Goal: Task Accomplishment & Management: Use online tool/utility

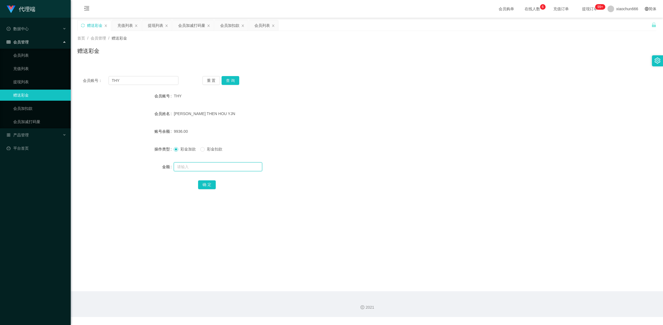
click at [188, 165] on input "text" at bounding box center [218, 166] width 88 height 9
type input "8"
drag, startPoint x: 202, startPoint y: 184, endPoint x: 230, endPoint y: 172, distance: 30.2
click at [202, 184] on button "确 定" at bounding box center [207, 184] width 18 height 9
drag, startPoint x: 146, startPoint y: 81, endPoint x: 31, endPoint y: 79, distance: 115.0
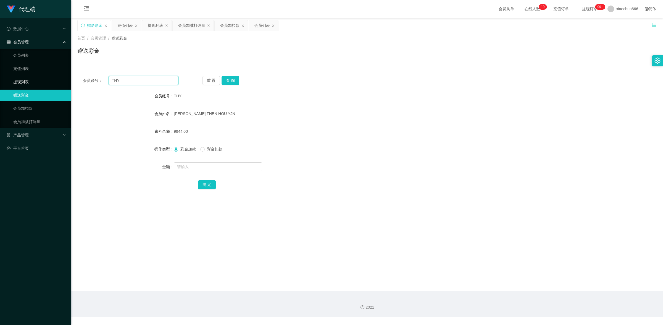
click at [31, 79] on section "代理端 数据中心 会员管理 会员列表 充值列表 提现列表 赠送彩金 会员加扣款 会员加减打码量 产品管理 平台首页 保存配置 重置配置 整体风格设置 主题色 …" at bounding box center [331, 158] width 663 height 317
paste input "yongjian"
type input "yongjian"
click at [227, 79] on button "查 询" at bounding box center [231, 80] width 18 height 9
click at [199, 167] on input "text" at bounding box center [218, 166] width 88 height 9
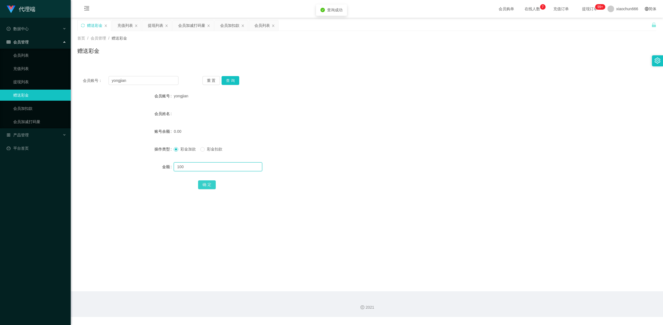
type input "100"
click at [202, 184] on button "确 定" at bounding box center [207, 184] width 18 height 9
drag, startPoint x: 134, startPoint y: 81, endPoint x: 31, endPoint y: 72, distance: 103.7
click at [21, 69] on section "代理端 数据中心 会员管理 会员列表 充值列表 提现列表 赠送彩金 会员加扣款 会员加减打码量 产品管理 平台首页 保存配置 重置配置 整体风格设置 主题色 …" at bounding box center [331, 158] width 663 height 317
click at [234, 83] on button "查 询" at bounding box center [231, 80] width 18 height 9
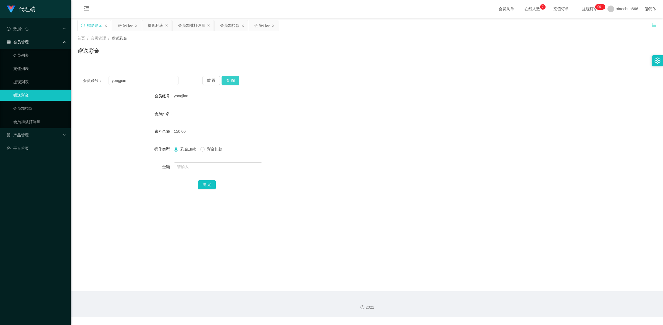
click at [231, 79] on button "查 询" at bounding box center [231, 80] width 18 height 9
click at [32, 82] on link "提现列表" at bounding box center [39, 81] width 53 height 11
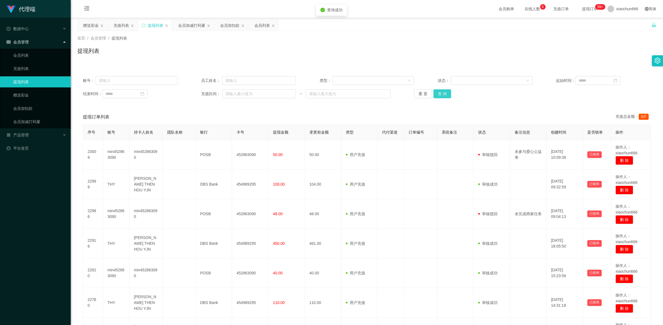
click at [442, 93] on button "查 询" at bounding box center [443, 93] width 18 height 9
click at [442, 94] on button "查 询" at bounding box center [443, 93] width 18 height 9
click at [28, 97] on link "赠送彩金" at bounding box center [39, 95] width 53 height 11
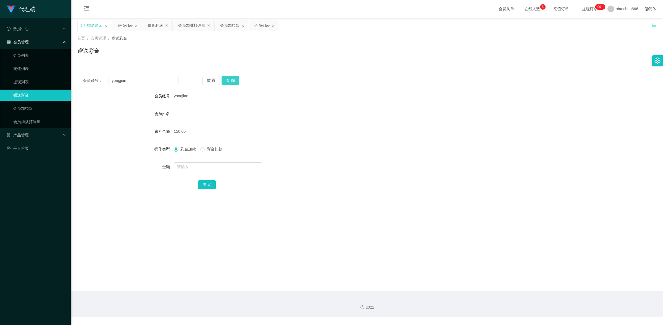
click at [235, 79] on button "查 询" at bounding box center [231, 80] width 18 height 9
click at [233, 80] on button "查 询" at bounding box center [231, 80] width 18 height 9
click at [18, 79] on link "提现列表" at bounding box center [39, 81] width 53 height 11
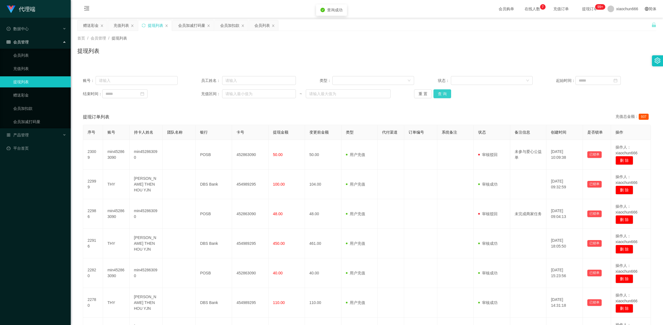
click at [439, 95] on button "查 询" at bounding box center [443, 93] width 18 height 9
click at [436, 91] on button "查 询" at bounding box center [443, 93] width 18 height 9
click at [28, 94] on link "赠送彩金" at bounding box center [39, 95] width 53 height 11
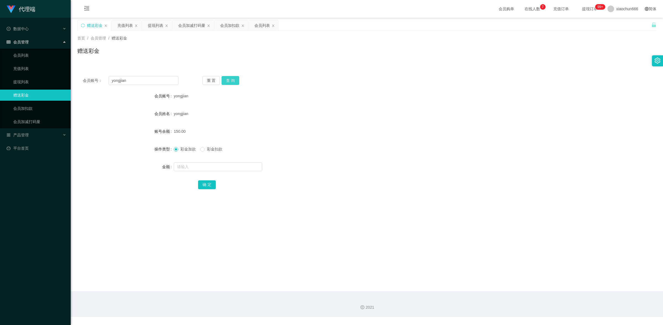
click at [233, 82] on button "查 询" at bounding box center [231, 80] width 18 height 9
click at [31, 56] on link "会员列表" at bounding box center [39, 55] width 53 height 11
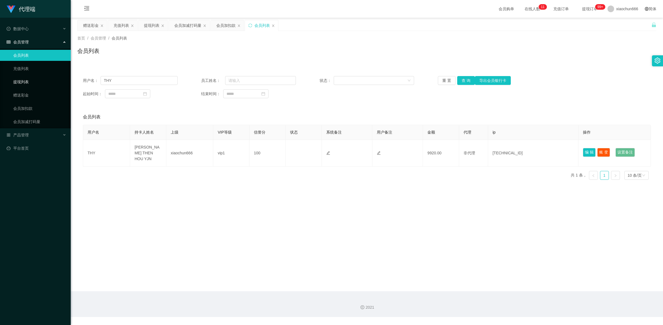
click at [33, 80] on link "提现列表" at bounding box center [39, 81] width 53 height 11
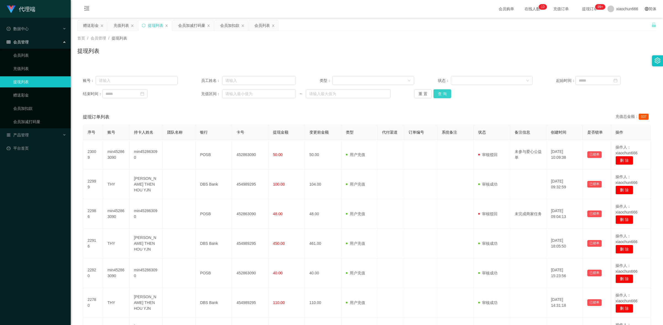
click at [444, 93] on button "查 询" at bounding box center [443, 93] width 18 height 9
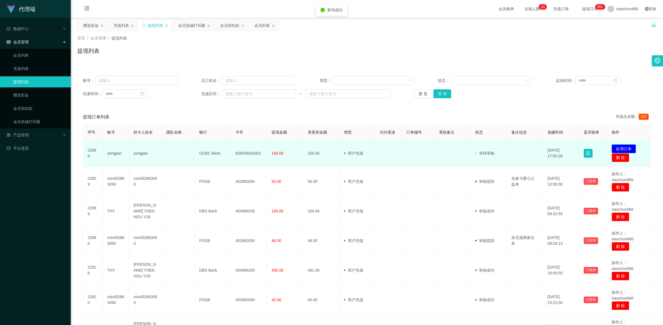
click at [613, 147] on button "处理订单" at bounding box center [624, 148] width 24 height 9
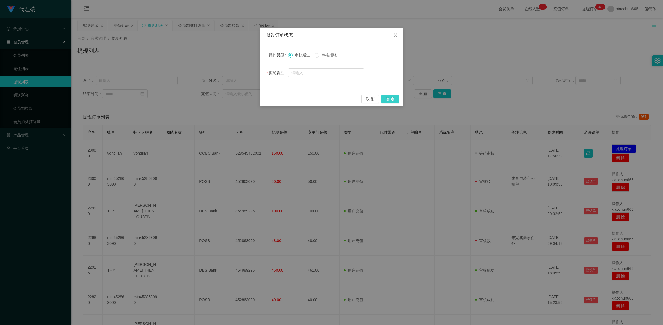
click at [387, 97] on button "确 定" at bounding box center [390, 99] width 18 height 9
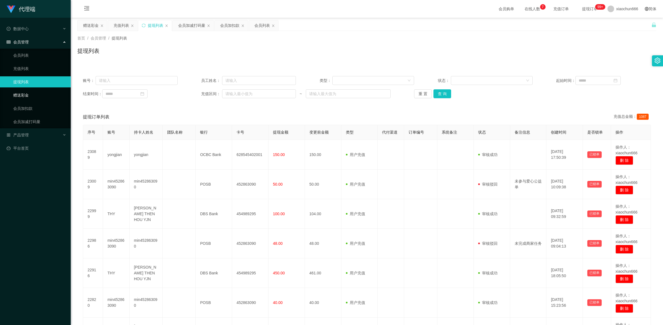
click at [28, 96] on link "赠送彩金" at bounding box center [39, 95] width 53 height 11
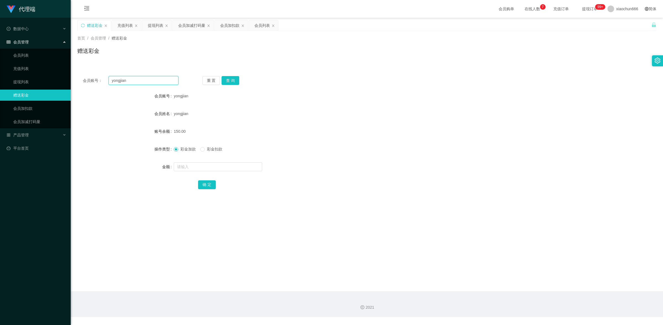
click at [133, 82] on input "yongjian" at bounding box center [144, 80] width 70 height 9
paste input "THY"
type input "THY"
click at [231, 85] on button "查 询" at bounding box center [231, 80] width 18 height 9
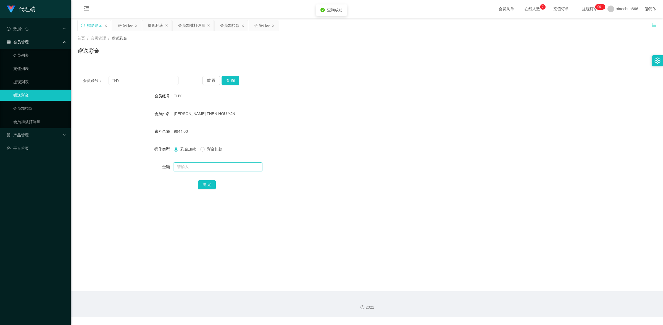
click at [212, 164] on input "text" at bounding box center [218, 166] width 88 height 9
type input "8"
drag, startPoint x: 210, startPoint y: 181, endPoint x: 225, endPoint y: 180, distance: 14.4
click at [210, 181] on button "确 定" at bounding box center [207, 184] width 18 height 9
click at [188, 164] on input "text" at bounding box center [218, 166] width 88 height 9
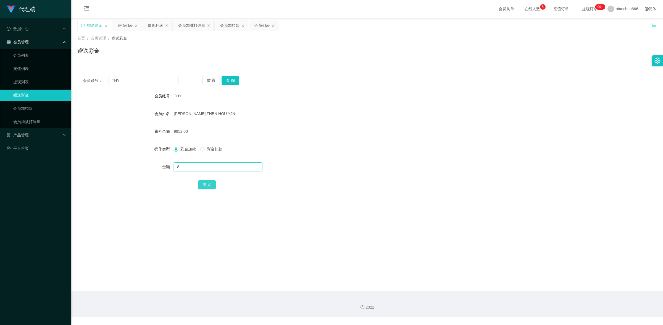
type input "8"
drag, startPoint x: 209, startPoint y: 184, endPoint x: 216, endPoint y: 182, distance: 7.7
click at [209, 184] on button "确 定" at bounding box center [207, 184] width 18 height 9
drag, startPoint x: 136, startPoint y: 80, endPoint x: 97, endPoint y: 73, distance: 40.2
click at [97, 73] on div "会员账号： THY 重 置 查 询 会员账号 THY 会员姓名 [PERSON_NAME] THEN HOU YJN 账号余额 9960.00 操作类型 彩金…" at bounding box center [366, 136] width 579 height 132
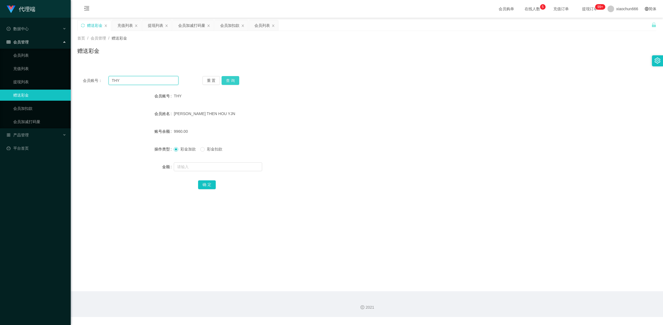
paste input "yongjian"
type input "yongjian"
drag, startPoint x: 230, startPoint y: 81, endPoint x: 226, endPoint y: 86, distance: 6.6
click at [230, 81] on button "查 询" at bounding box center [231, 80] width 18 height 9
click at [200, 166] on input "text" at bounding box center [218, 166] width 88 height 9
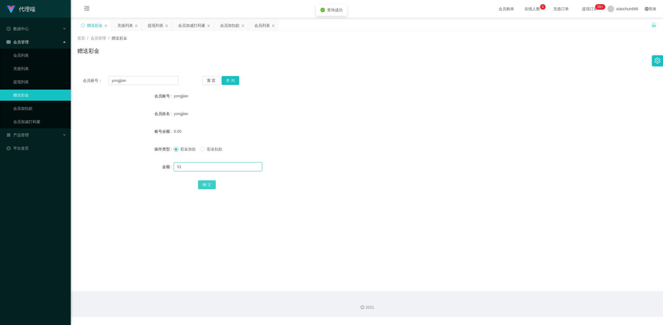
type input "51"
click at [210, 183] on button "确 定" at bounding box center [207, 184] width 18 height 9
click at [234, 78] on button "查 询" at bounding box center [231, 80] width 18 height 9
click at [34, 80] on link "提现列表" at bounding box center [39, 81] width 53 height 11
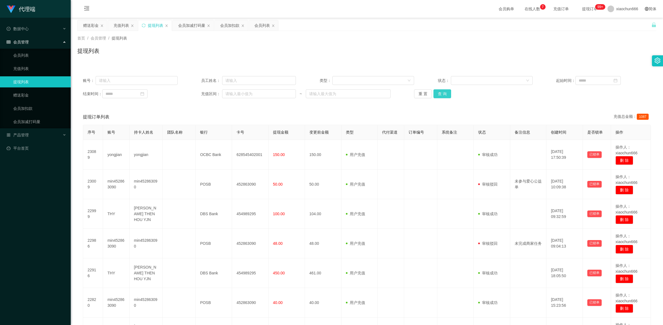
click at [438, 95] on button "查 询" at bounding box center [443, 93] width 18 height 9
click at [25, 95] on link "赠送彩金" at bounding box center [39, 95] width 53 height 11
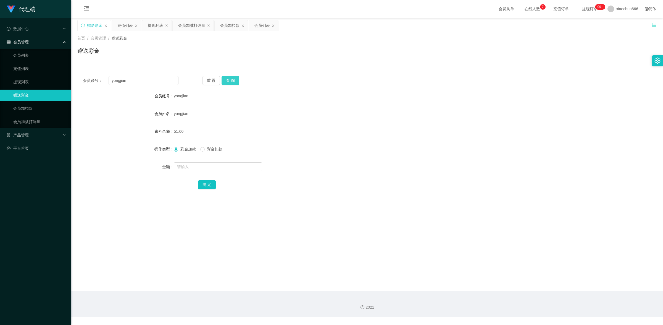
click at [232, 80] on button "查 询" at bounding box center [231, 80] width 18 height 9
click at [234, 82] on button "查 询" at bounding box center [231, 80] width 18 height 9
click at [237, 79] on button "查 询" at bounding box center [231, 80] width 18 height 9
click at [231, 82] on button "查 询" at bounding box center [231, 80] width 18 height 9
click at [222, 80] on button "查 询" at bounding box center [231, 80] width 18 height 9
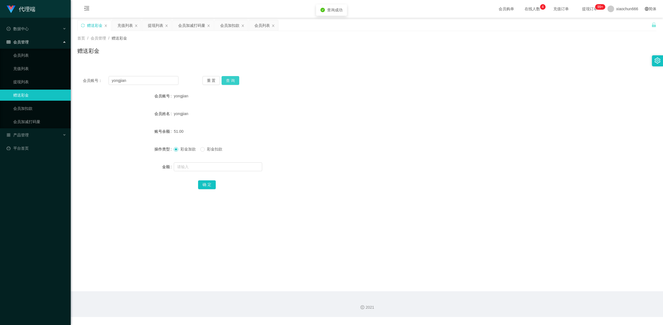
click at [227, 80] on button "查 询" at bounding box center [231, 80] width 18 height 9
click at [190, 169] on input "text" at bounding box center [218, 166] width 88 height 9
type input "8"
click at [209, 187] on button "确 定" at bounding box center [207, 184] width 18 height 9
click at [28, 68] on link "充值列表" at bounding box center [39, 68] width 53 height 11
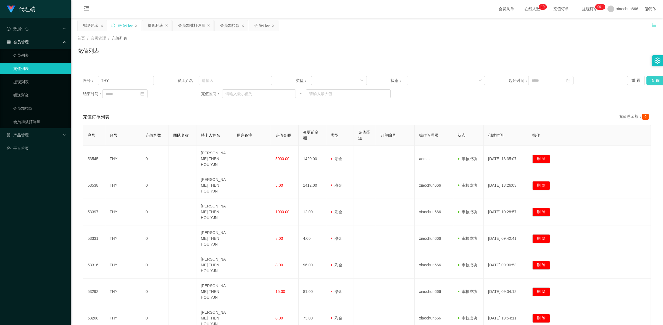
click at [651, 80] on button "查 询" at bounding box center [656, 80] width 18 height 9
click at [649, 80] on button "查 询" at bounding box center [656, 80] width 18 height 9
click at [27, 94] on link "赠送彩金" at bounding box center [39, 95] width 53 height 11
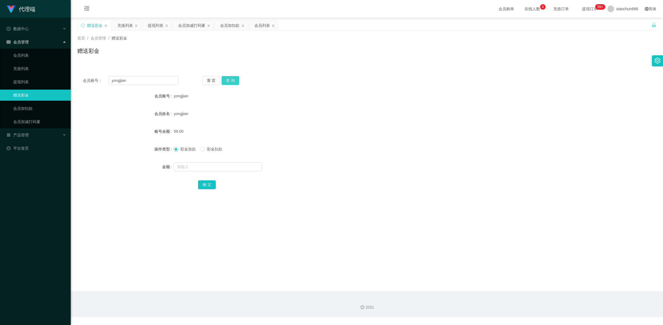
click at [227, 82] on button "查 询" at bounding box center [231, 80] width 18 height 9
click at [230, 77] on button "查 询" at bounding box center [231, 80] width 18 height 9
click at [189, 169] on input "text" at bounding box center [218, 166] width 88 height 9
type input "8"
click at [206, 182] on button "确 定" at bounding box center [207, 184] width 18 height 9
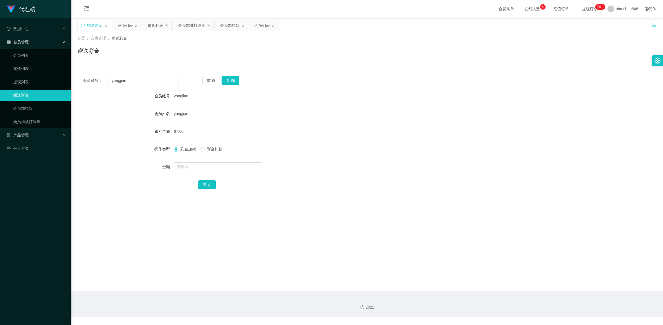
click at [235, 75] on div "会员账号： yongjian 重 置 查 询 会员账号 yongjian 会员姓名 yongjian 账号余额 67.00 操作类型 彩金加款 彩金扣款 金额…" at bounding box center [366, 136] width 579 height 132
click at [234, 77] on button "查 询" at bounding box center [231, 80] width 18 height 9
click at [28, 67] on link "充值列表" at bounding box center [39, 68] width 53 height 11
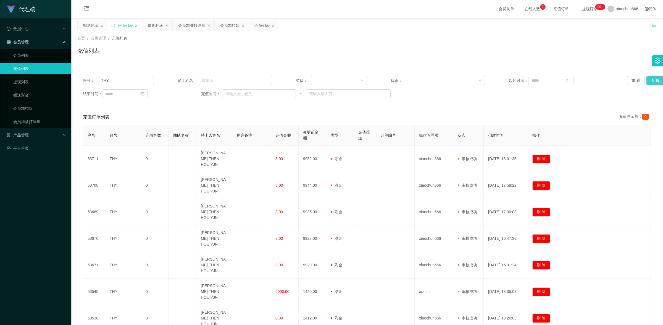
click at [654, 80] on button "查 询" at bounding box center [656, 80] width 18 height 9
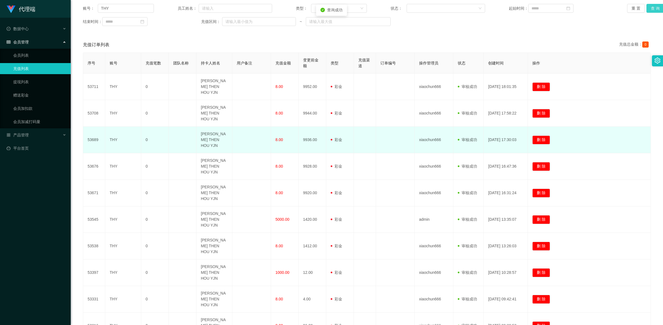
scroll to position [72, 0]
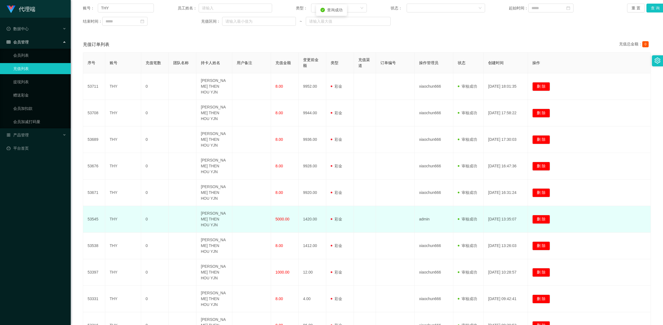
click at [291, 206] on td "5000.00" at bounding box center [285, 219] width 28 height 27
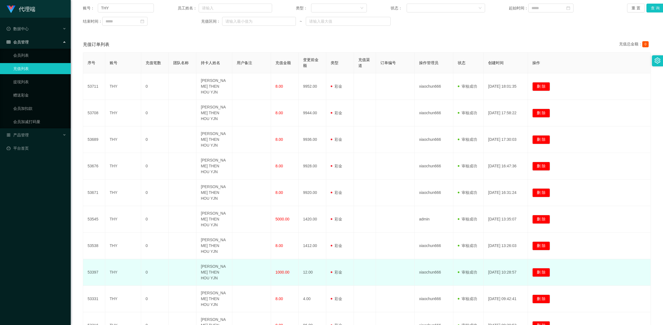
click at [288, 270] on span "1000.00" at bounding box center [283, 272] width 14 height 4
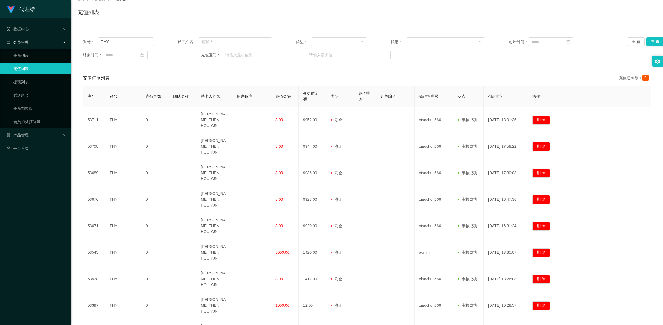
scroll to position [0, 0]
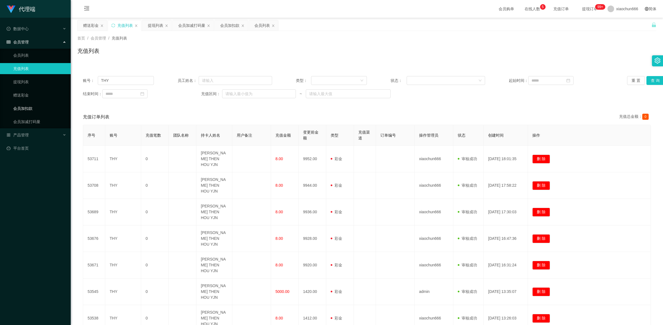
click at [23, 111] on link "会员加扣款" at bounding box center [39, 108] width 53 height 11
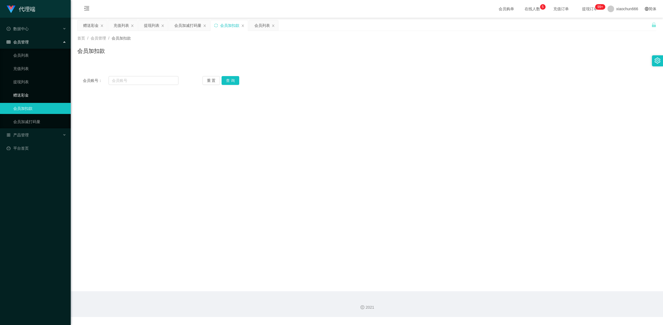
click at [24, 96] on link "赠送彩金" at bounding box center [39, 95] width 53 height 11
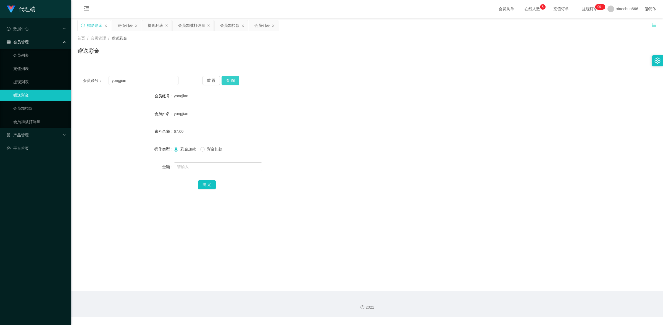
drag, startPoint x: 233, startPoint y: 82, endPoint x: 384, endPoint y: 47, distance: 155.3
click at [233, 82] on button "查 询" at bounding box center [231, 80] width 18 height 9
click at [29, 78] on link "提现列表" at bounding box center [39, 81] width 53 height 11
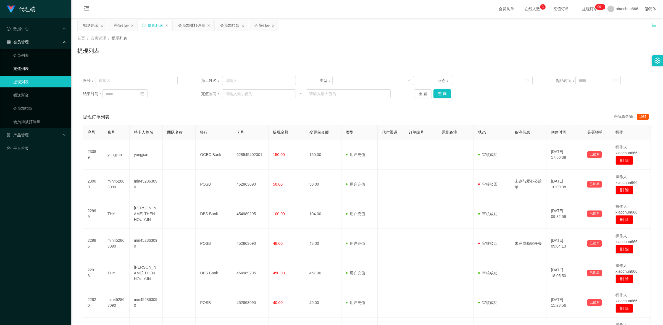
drag, startPoint x: 28, startPoint y: 70, endPoint x: 77, endPoint y: 69, distance: 48.9
click at [28, 70] on link "充值列表" at bounding box center [39, 68] width 53 height 11
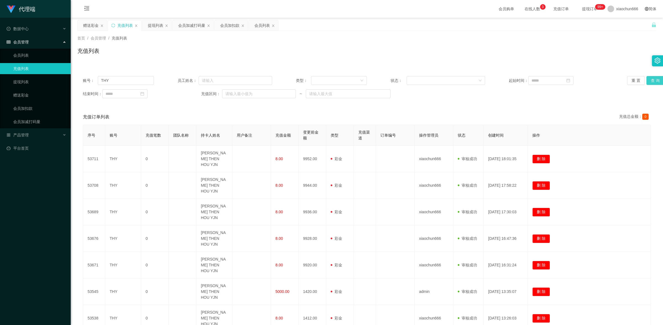
click at [651, 80] on button "查 询" at bounding box center [656, 80] width 18 height 9
click at [652, 78] on button "查 询" at bounding box center [656, 80] width 18 height 9
click at [47, 82] on link "提现列表" at bounding box center [39, 81] width 53 height 11
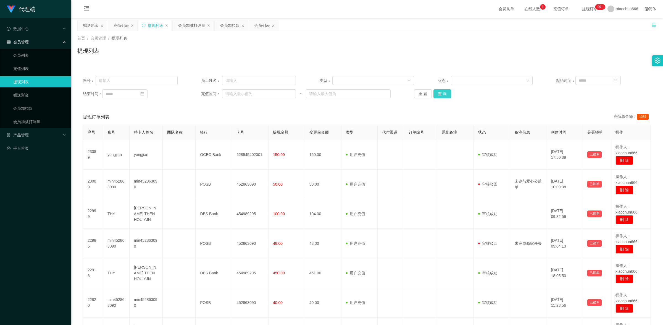
click at [444, 94] on button "查 询" at bounding box center [443, 93] width 18 height 9
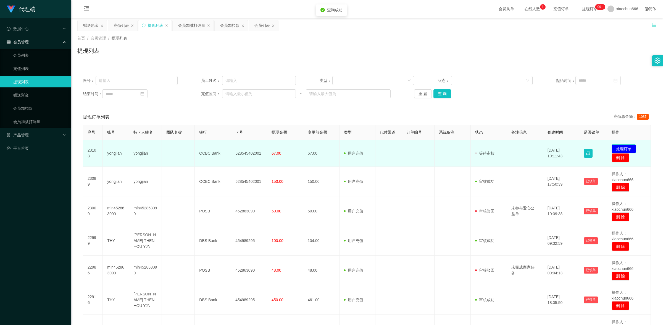
click at [625, 148] on button "处理订单" at bounding box center [624, 148] width 24 height 9
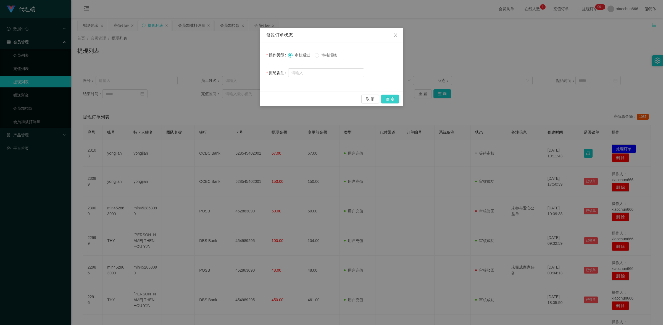
click at [392, 99] on button "确 定" at bounding box center [390, 99] width 18 height 9
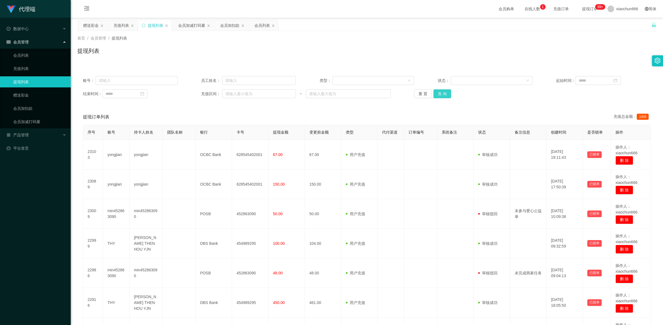
click at [443, 96] on button "查 询" at bounding box center [443, 93] width 18 height 9
click at [43, 94] on link "赠送彩金" at bounding box center [39, 95] width 53 height 11
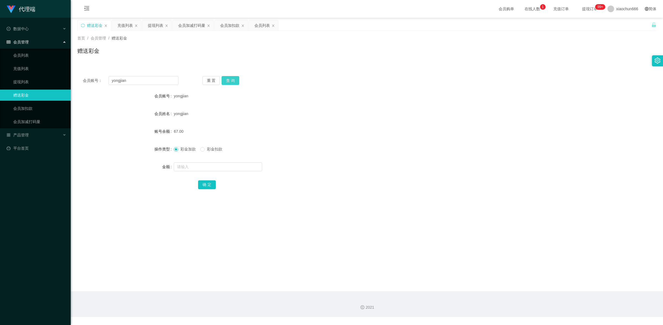
click at [234, 80] on button "查 询" at bounding box center [231, 80] width 18 height 9
click at [30, 83] on link "提现列表" at bounding box center [39, 81] width 53 height 11
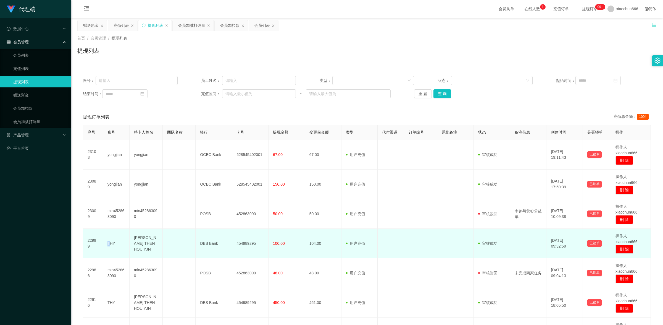
click at [108, 246] on td "THY" at bounding box center [116, 244] width 27 height 30
click at [107, 246] on td "THY" at bounding box center [116, 244] width 27 height 30
drag, startPoint x: 114, startPoint y: 244, endPoint x: 104, endPoint y: 241, distance: 10.4
click at [104, 241] on td "THY" at bounding box center [116, 244] width 27 height 30
copy td "THY"
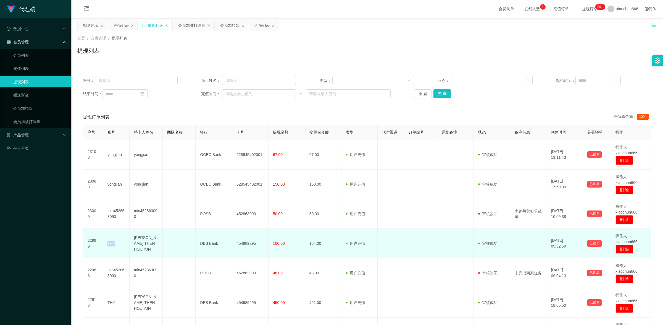
copy td "THY"
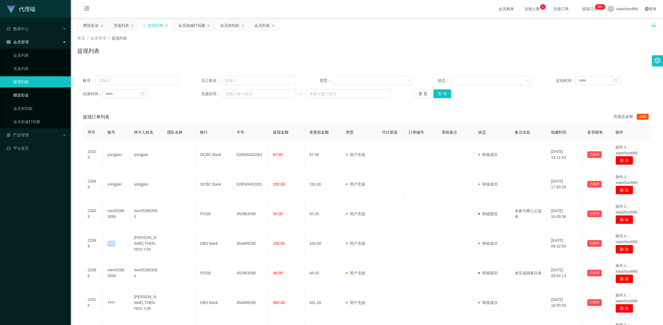
click at [18, 92] on link "赠送彩金" at bounding box center [39, 95] width 53 height 11
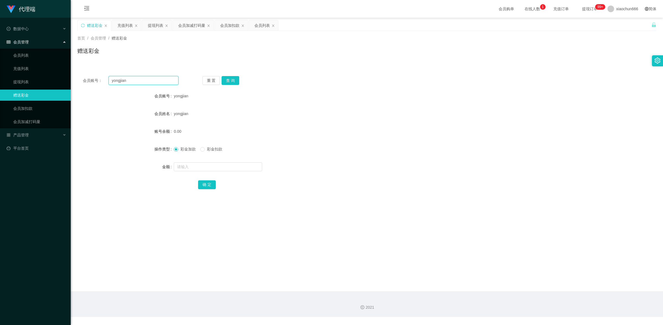
drag, startPoint x: 138, startPoint y: 83, endPoint x: 107, endPoint y: 78, distance: 32.0
click at [107, 78] on div "会员账号： [PERSON_NAME]" at bounding box center [131, 80] width 96 height 9
paste input "THY"
click at [232, 82] on button "查 询" at bounding box center [231, 80] width 18 height 9
drag, startPoint x: 132, startPoint y: 79, endPoint x: 124, endPoint y: 79, distance: 7.2
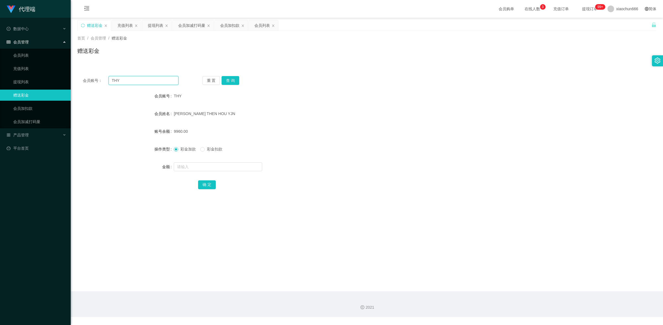
click at [104, 73] on div "会员账号： THY 重 置 查 询 会员账号 THY 会员姓名 [PERSON_NAME] THEN HOU YJN 账号余额 9960.00 操作类型 彩金…" at bounding box center [366, 136] width 579 height 132
paste input "yongjian"
type input "yongjian"
click at [230, 78] on button "查 询" at bounding box center [231, 80] width 18 height 9
drag, startPoint x: 192, startPoint y: 173, endPoint x: 191, endPoint y: 169, distance: 4.3
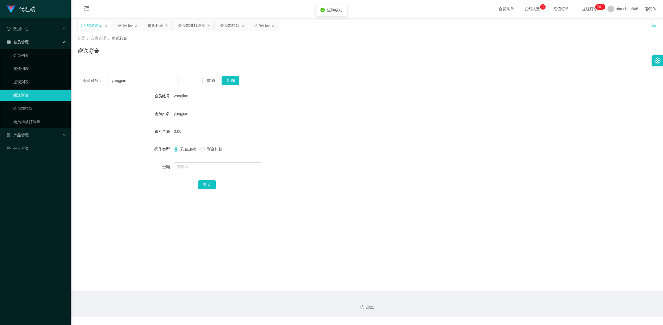
click at [192, 173] on form "会员账号 yongjian 会员姓名 yongjian 账号余额 0.00 操作类型 彩金加款 彩金扣款 金额 确 定" at bounding box center [366, 139] width 579 height 99
click at [191, 169] on input "text" at bounding box center [218, 166] width 88 height 9
type input "8"
drag, startPoint x: 206, startPoint y: 184, endPoint x: 263, endPoint y: 167, distance: 58.8
click at [206, 184] on button "确 定" at bounding box center [207, 184] width 18 height 9
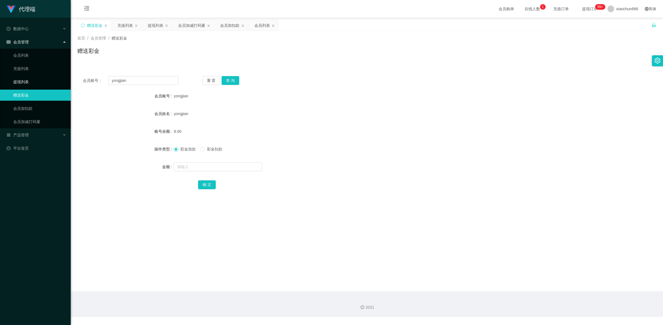
click at [39, 83] on link "提现列表" at bounding box center [39, 81] width 53 height 11
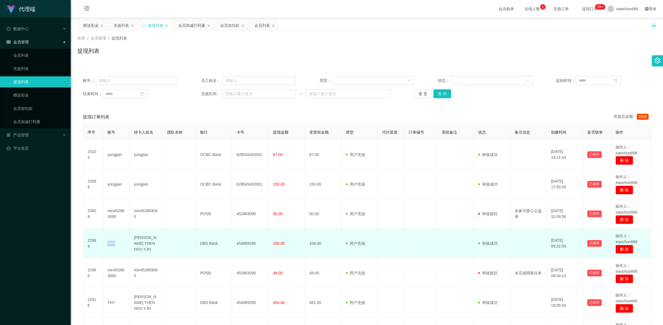
drag, startPoint x: 106, startPoint y: 242, endPoint x: 114, endPoint y: 244, distance: 7.6
click at [114, 244] on td "THY" at bounding box center [116, 244] width 27 height 30
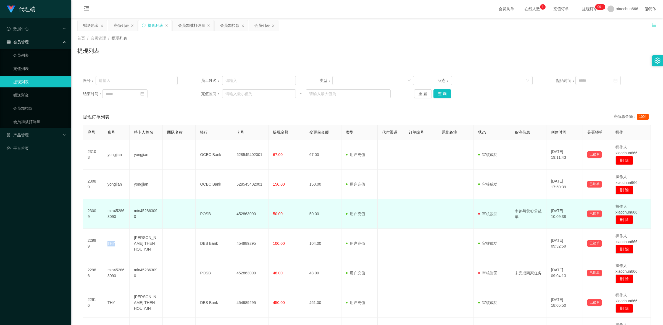
copy td "THY"
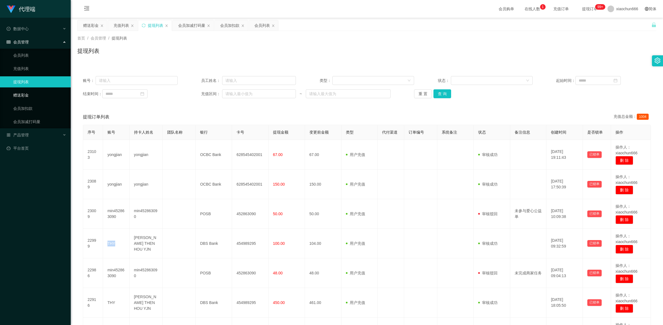
click at [36, 97] on link "赠送彩金" at bounding box center [39, 95] width 53 height 11
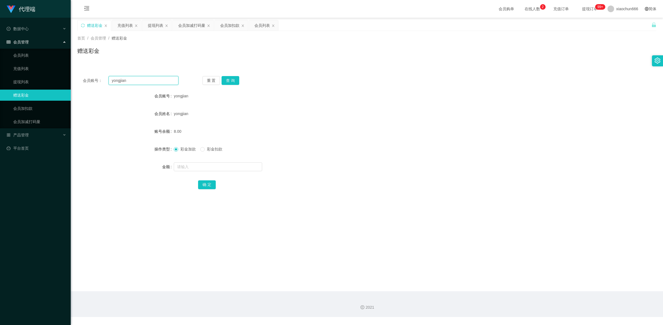
drag, startPoint x: 129, startPoint y: 82, endPoint x: 100, endPoint y: 70, distance: 31.0
click at [100, 70] on div "会员账号： yongjian 重 置 查 询 会员账号 yongjian 会员姓名 yongjian 账号余额 8.00 操作类型 彩金加款 彩金扣款 金额 …" at bounding box center [366, 133] width 579 height 138
paste input "THY"
type input "THY"
click at [233, 76] on button "查 询" at bounding box center [231, 80] width 18 height 9
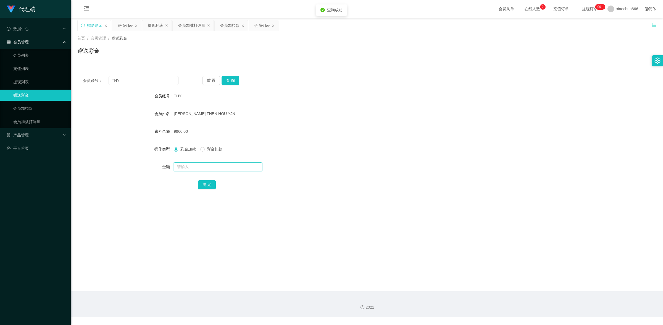
click at [216, 165] on input "text" at bounding box center [218, 166] width 88 height 9
type input "8"
click at [204, 185] on button "确 定" at bounding box center [207, 184] width 18 height 9
click at [44, 77] on link "提现列表" at bounding box center [39, 81] width 53 height 11
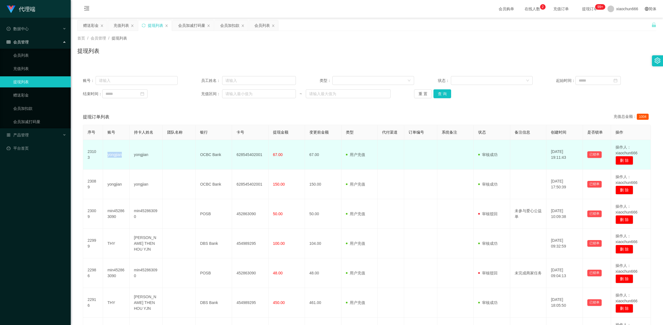
drag, startPoint x: 122, startPoint y: 155, endPoint x: 107, endPoint y: 155, distance: 15.2
click at [107, 155] on td "yongjian" at bounding box center [116, 155] width 27 height 30
copy td "yongjian"
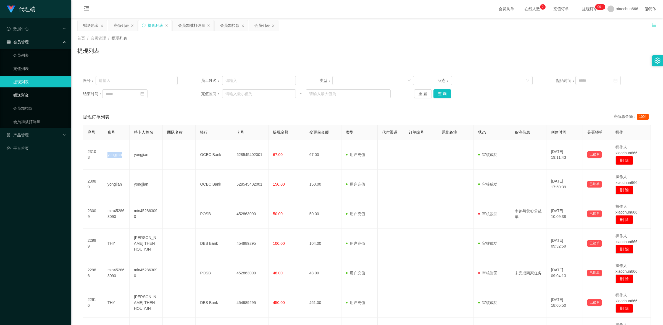
click at [46, 93] on link "赠送彩金" at bounding box center [39, 95] width 53 height 11
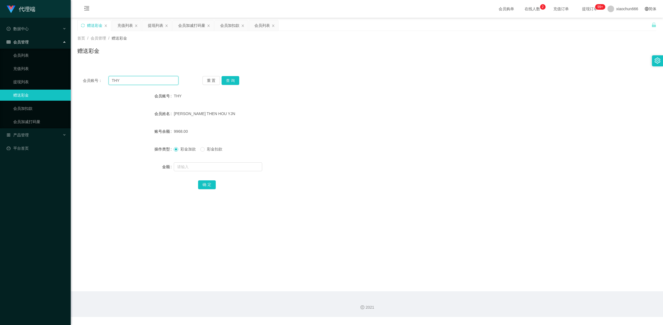
drag, startPoint x: 124, startPoint y: 82, endPoint x: 103, endPoint y: 83, distance: 21.4
click at [87, 75] on div "会员账号： THY 重 置 查 询 会员账号 THY 会员姓名 [PERSON_NAME] THEN HOU YJN 账号余额 9968.00 操作类型 彩金…" at bounding box center [366, 136] width 579 height 132
paste input "yongjian"
type input "yongjian"
click at [233, 79] on button "查 询" at bounding box center [231, 80] width 18 height 9
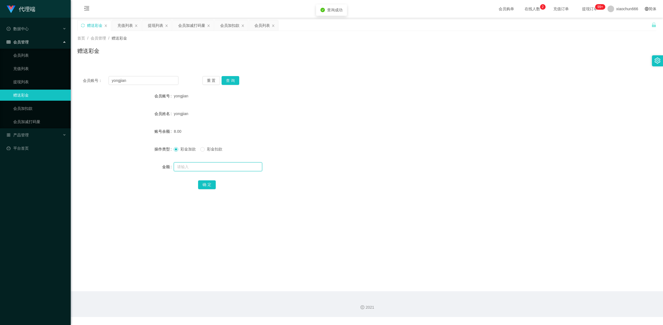
click at [209, 162] on input "text" at bounding box center [218, 166] width 88 height 9
type input "8"
drag, startPoint x: 206, startPoint y: 184, endPoint x: 345, endPoint y: 138, distance: 146.0
click at [206, 184] on button "确 定" at bounding box center [207, 184] width 18 height 9
click at [28, 80] on link "提现列表" at bounding box center [39, 81] width 53 height 11
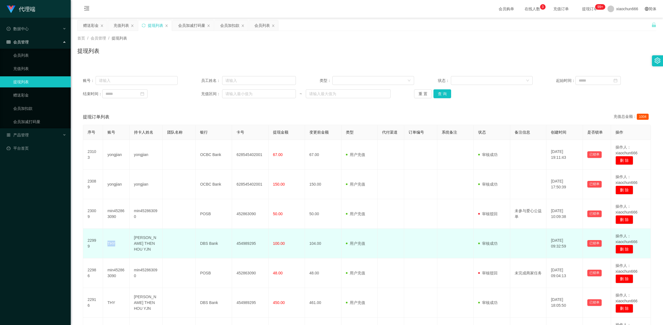
drag, startPoint x: 114, startPoint y: 243, endPoint x: 106, endPoint y: 240, distance: 8.7
click at [106, 240] on td "THY" at bounding box center [116, 244] width 27 height 30
copy td "THY"
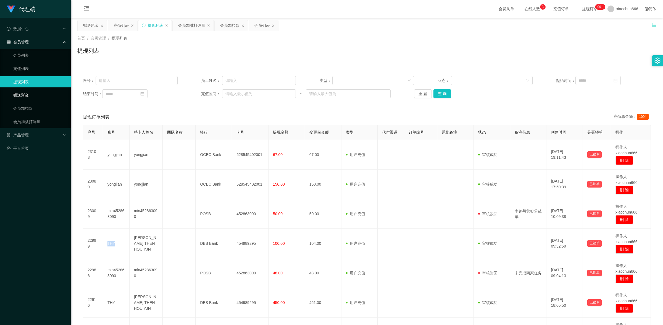
click at [28, 93] on link "赠送彩金" at bounding box center [39, 95] width 53 height 11
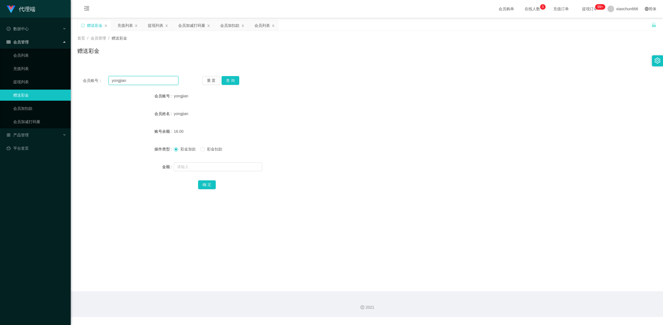
drag, startPoint x: 128, startPoint y: 83, endPoint x: 95, endPoint y: 79, distance: 32.9
click at [95, 79] on div "会员账号： [PERSON_NAME]" at bounding box center [131, 80] width 96 height 9
paste input "THY"
type input "THY"
click at [231, 78] on button "查 询" at bounding box center [231, 80] width 18 height 9
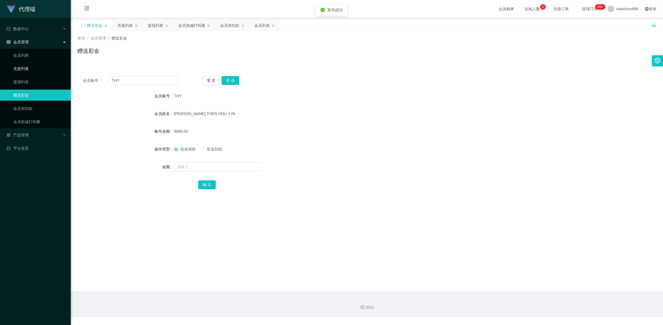
click at [28, 72] on link "充值列表" at bounding box center [39, 68] width 53 height 11
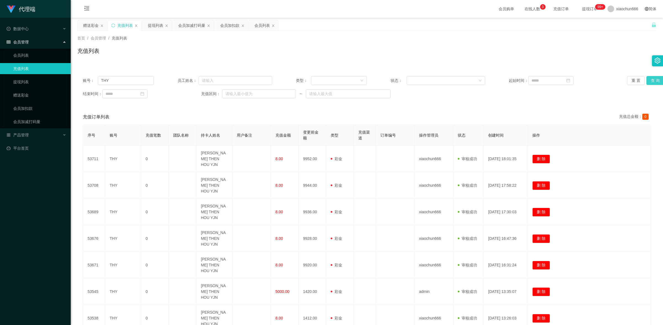
click at [653, 80] on button "查 询" at bounding box center [656, 80] width 18 height 9
click at [650, 78] on button "查 询" at bounding box center [656, 80] width 18 height 9
click at [21, 91] on link "赠送彩金" at bounding box center [39, 95] width 53 height 11
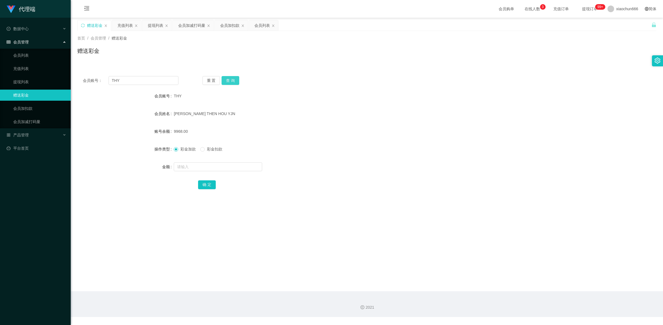
click at [233, 82] on button "查 询" at bounding box center [231, 80] width 18 height 9
click at [234, 82] on button "查 询" at bounding box center [231, 80] width 18 height 9
click at [230, 83] on button "查 询" at bounding box center [231, 80] width 18 height 9
